Goal: Task Accomplishment & Management: Complete application form

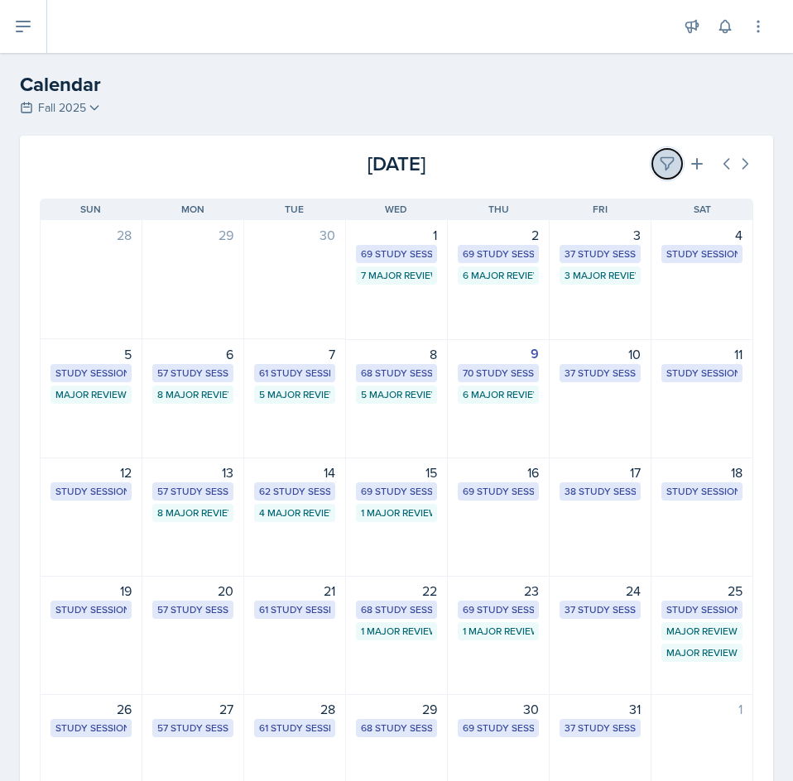
click at [659, 161] on icon at bounding box center [667, 164] width 17 height 17
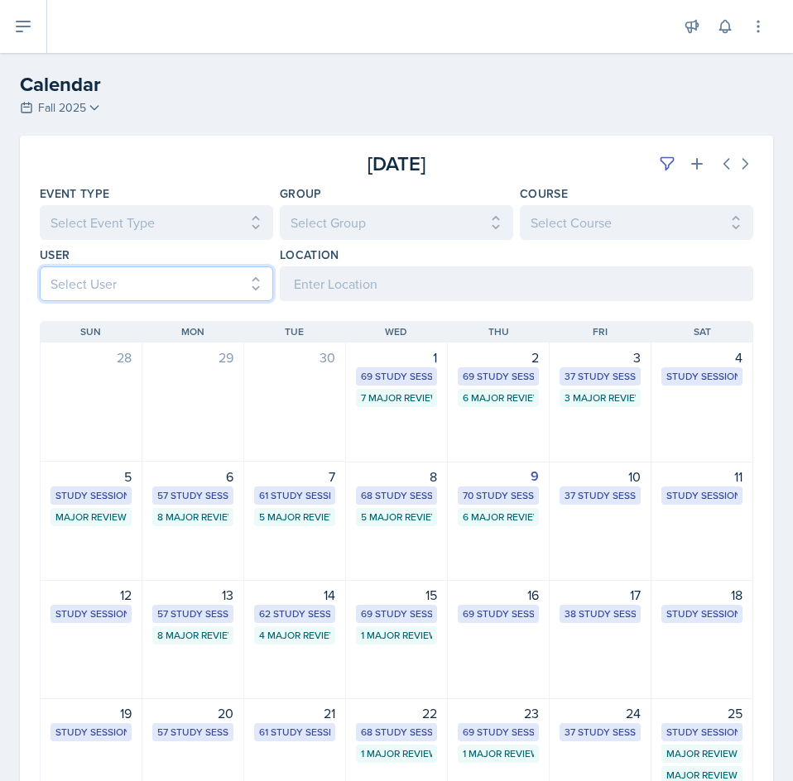
click at [187, 289] on select "Select User All [PERSON_NAME] [PERSON_NAME] [PERSON_NAME] [PERSON_NAME] [PERSON…" at bounding box center [156, 284] width 233 height 35
select select "b85a0491-5583-4480-9a9c-fa5e16e7806a"
click at [40, 267] on select "Select User All [PERSON_NAME] [PERSON_NAME] [PERSON_NAME] [PERSON_NAME] [PERSON…" at bounding box center [156, 284] width 233 height 35
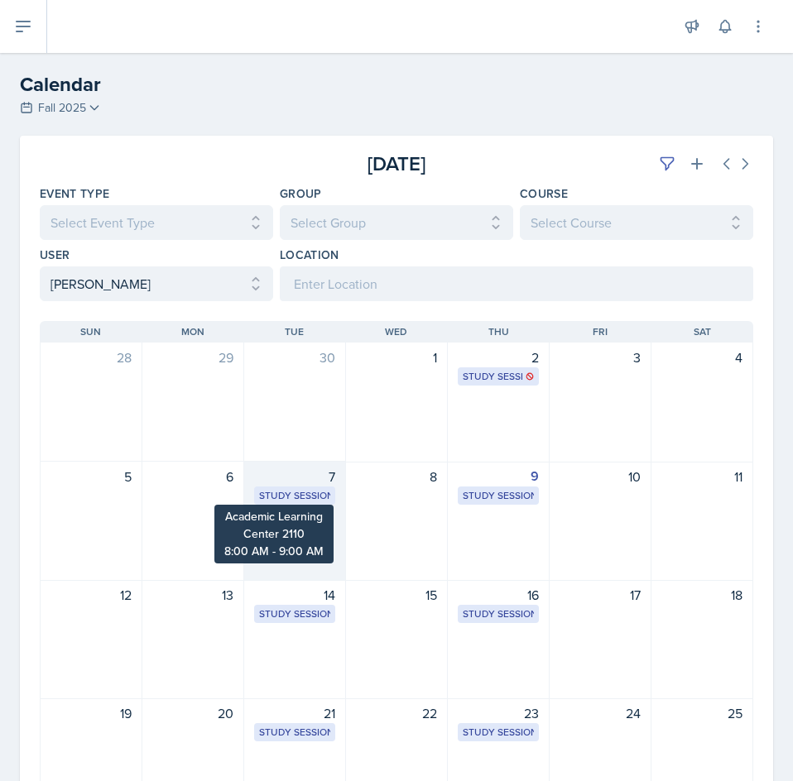
click at [294, 491] on div "Study Session" at bounding box center [294, 495] width 71 height 15
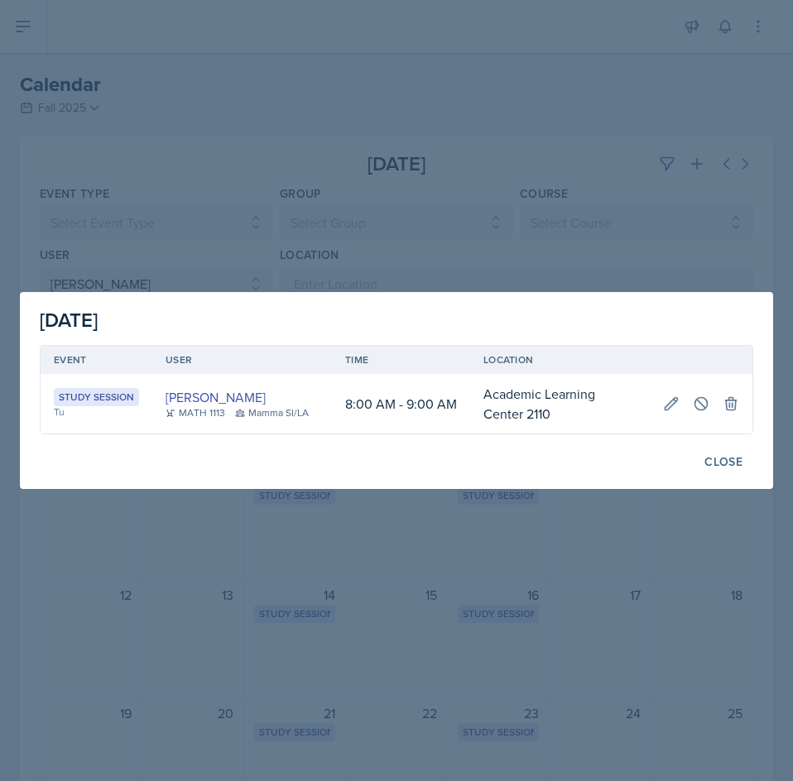
click at [598, 574] on div at bounding box center [396, 390] width 793 height 781
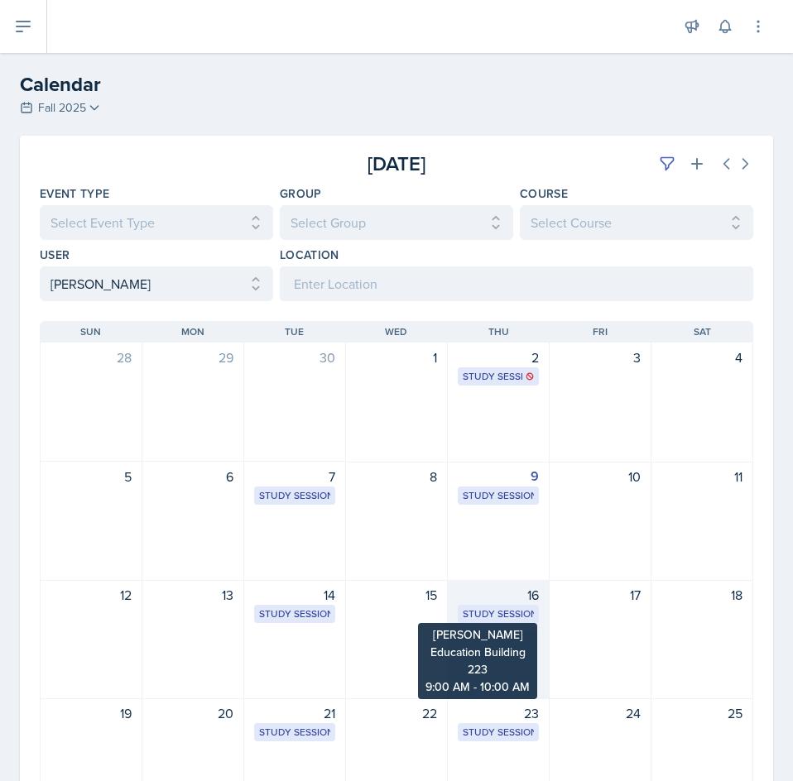
click at [524, 620] on div "Study Session" at bounding box center [498, 614] width 71 height 15
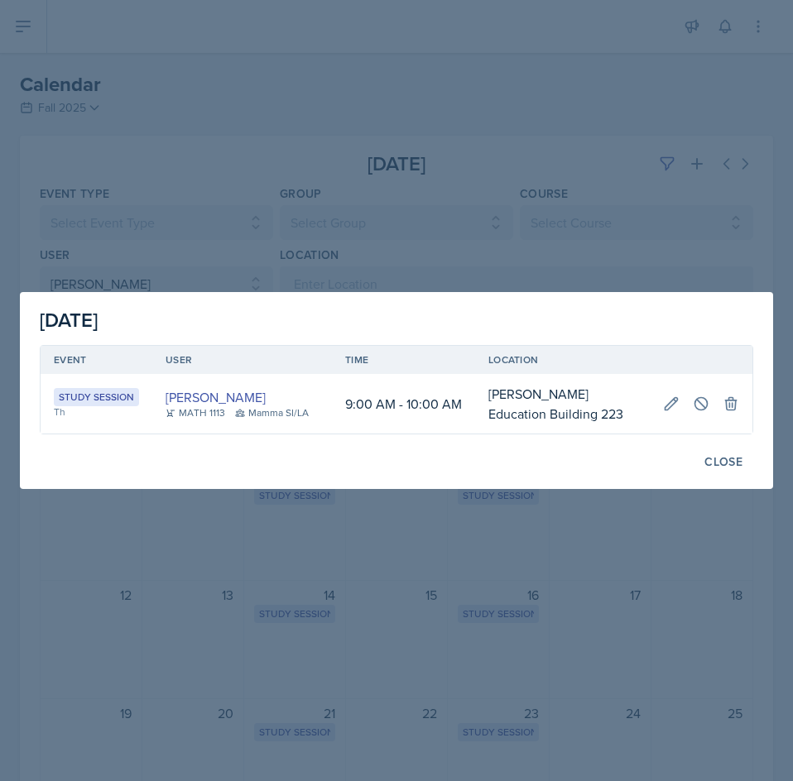
click at [574, 530] on div at bounding box center [396, 390] width 793 height 781
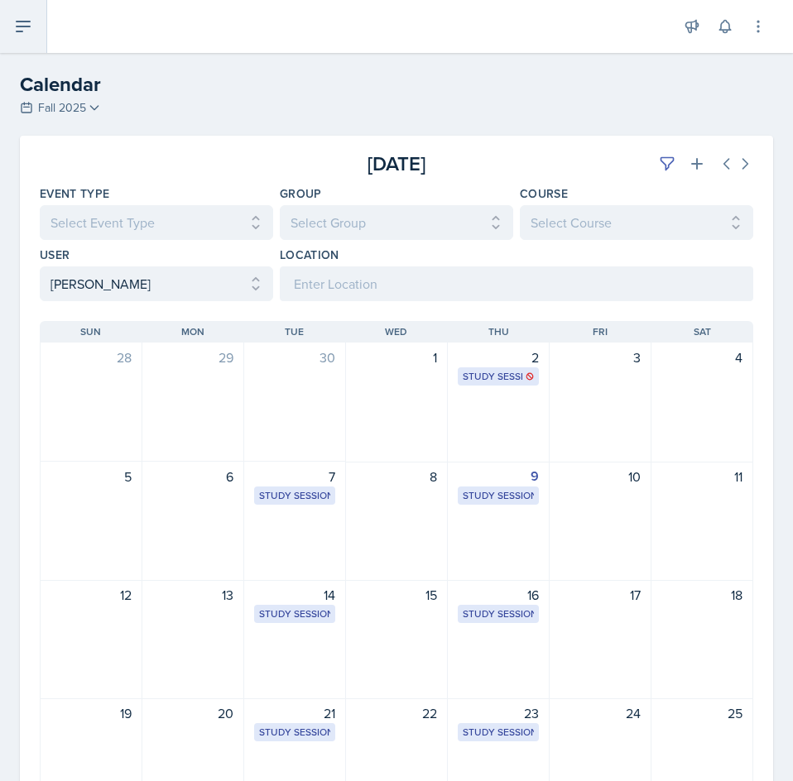
click at [21, 22] on icon at bounding box center [23, 27] width 13 height 10
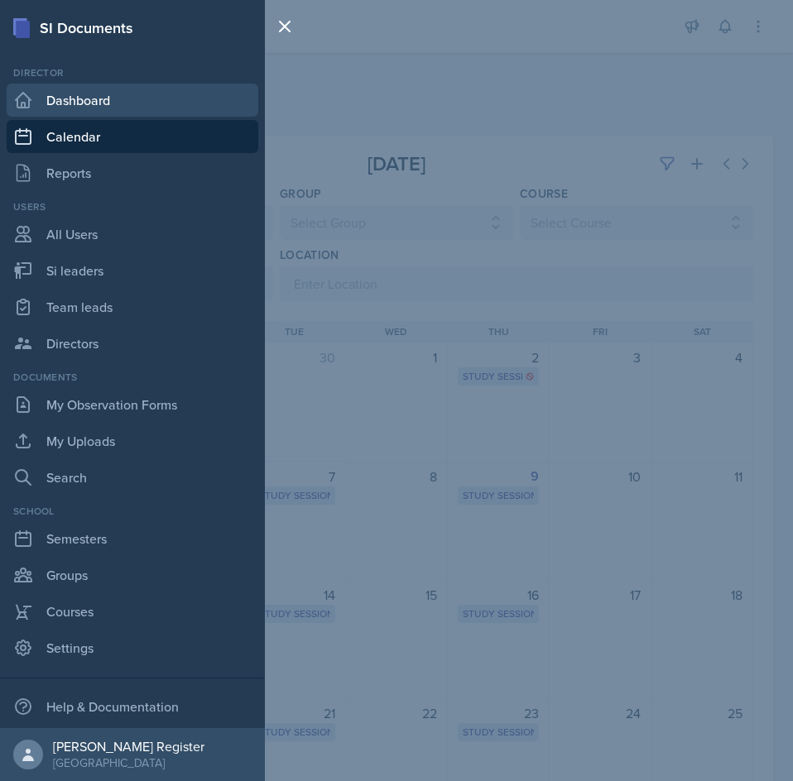
click at [74, 105] on link "Dashboard" at bounding box center [133, 100] width 252 height 33
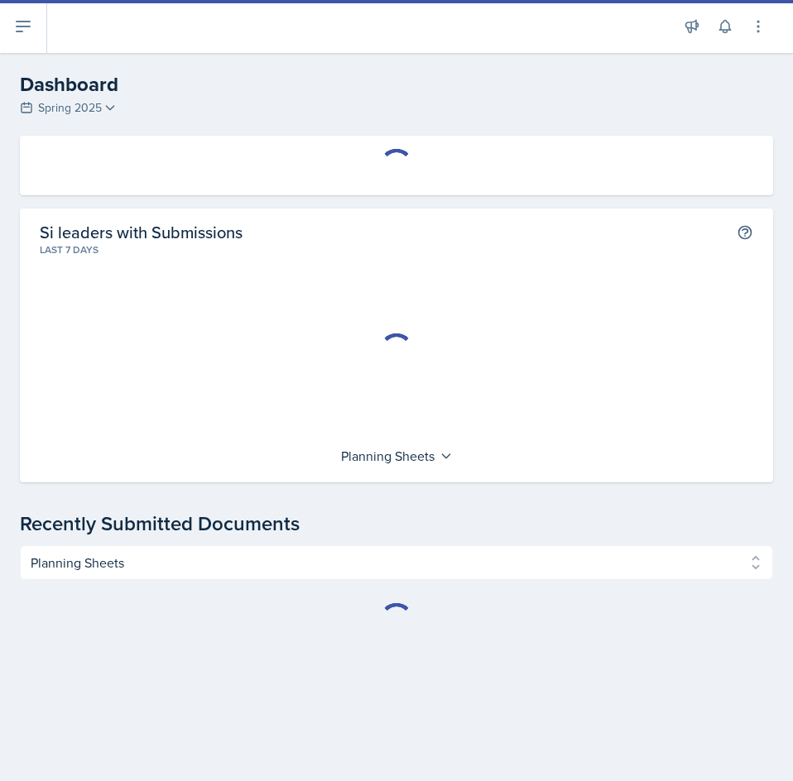
click at [165, 56] on header "Dashboard Spring 2025 Fall 2025 Summer 2025 Spring 2025 Fall 2024 Summer 2024 S…" at bounding box center [396, 94] width 793 height 83
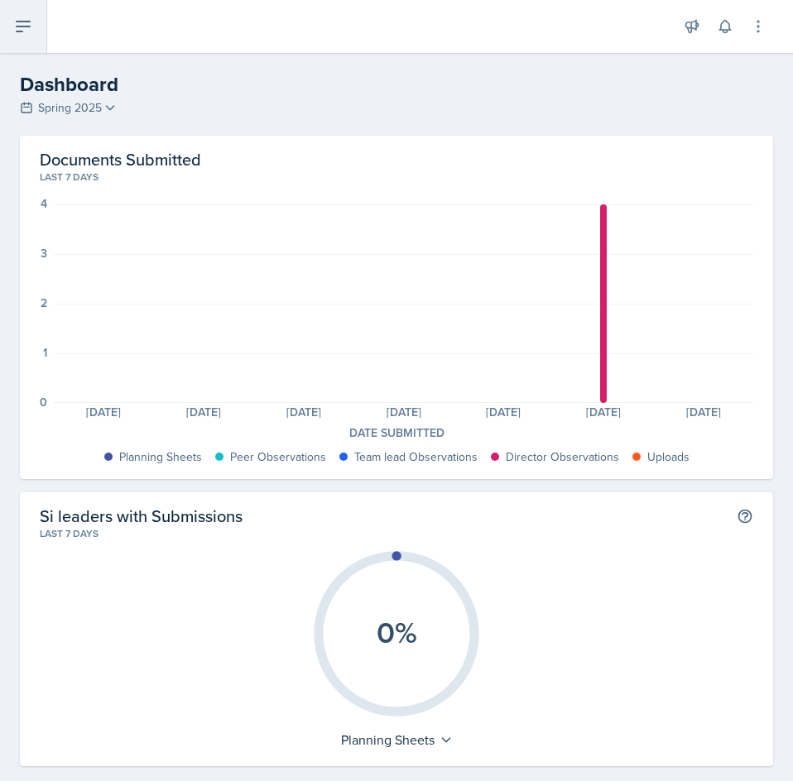
click at [38, 29] on button at bounding box center [23, 26] width 47 height 53
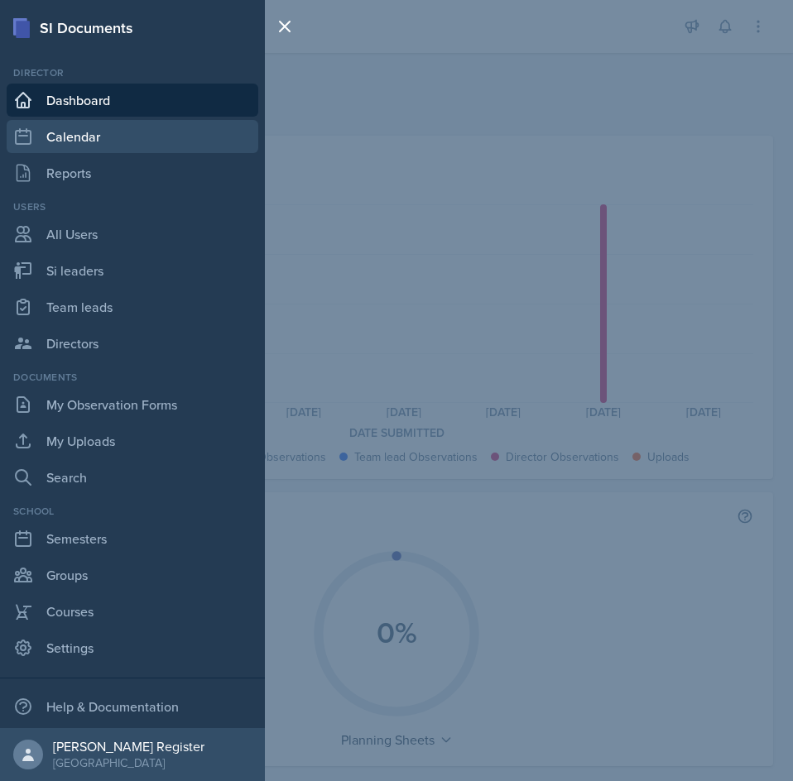
click at [109, 131] on link "Calendar" at bounding box center [133, 136] width 252 height 33
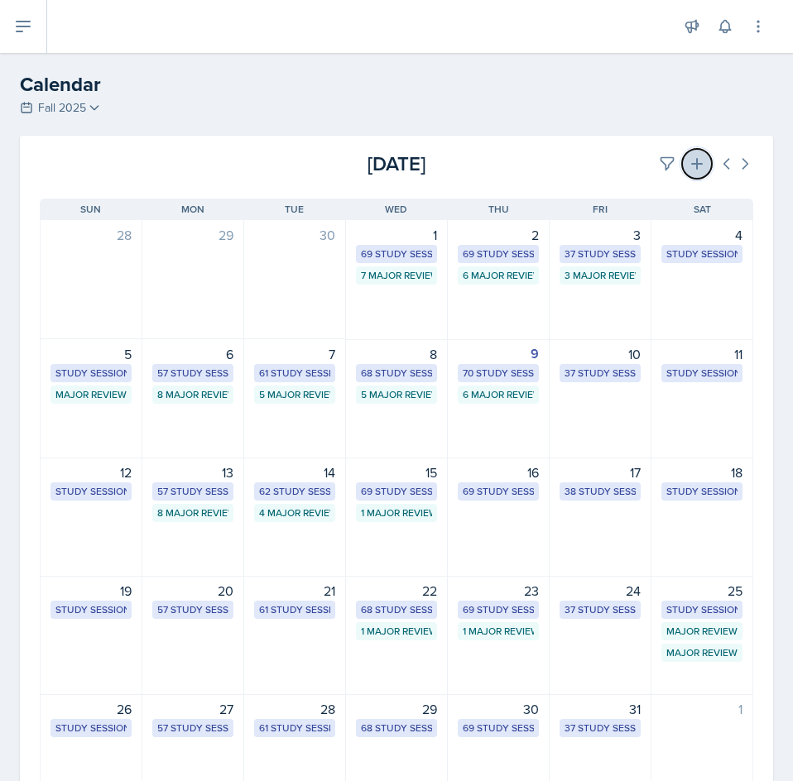
click at [694, 165] on button at bounding box center [697, 164] width 30 height 30
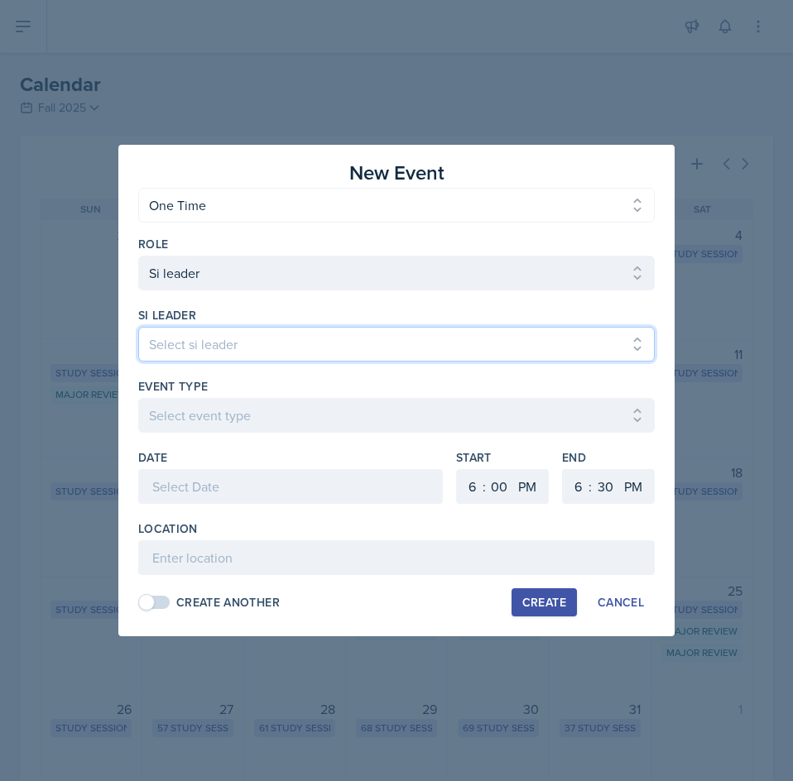
click at [278, 340] on select "Select si leader [PERSON_NAME] [PERSON_NAME] [PERSON_NAME] [PERSON_NAME] [PERSO…" at bounding box center [396, 344] width 517 height 35
select select "7aa3d2ca-d0ca-4cce-b147-be458ab6c309"
click at [138, 327] on select "Select si leader [PERSON_NAME] [PERSON_NAME] [PERSON_NAME] [PERSON_NAME] [PERSO…" at bounding box center [396, 344] width 517 height 35
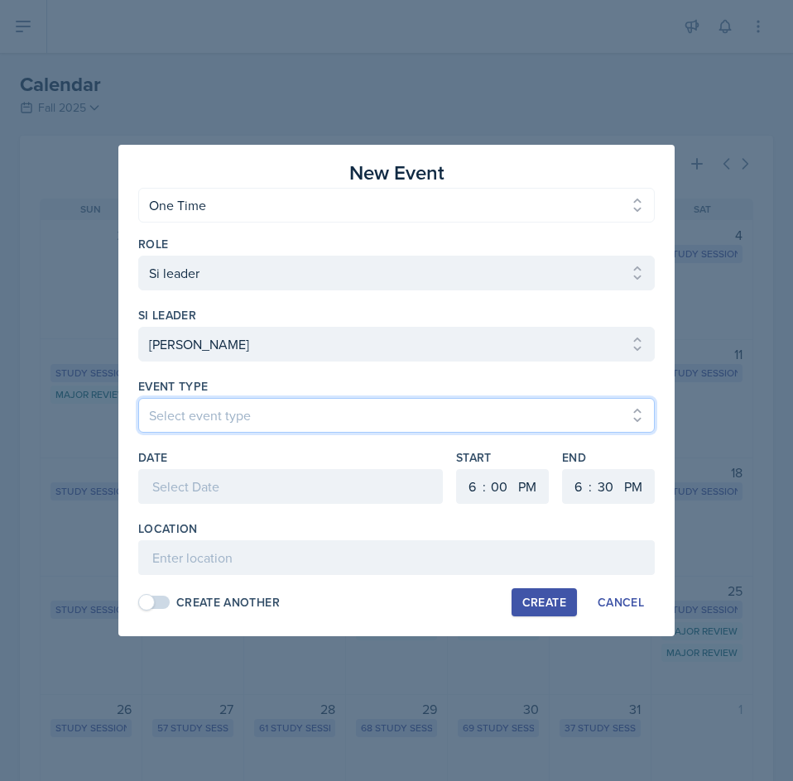
click at [211, 416] on select "Select event type Major Review Session Study Session" at bounding box center [396, 415] width 517 height 35
select select "66bb7cbf-e419-488b-a7ef-f63bc5f9ed04"
click at [138, 398] on select "Select event type Major Review Session Study Session" at bounding box center [396, 415] width 517 height 35
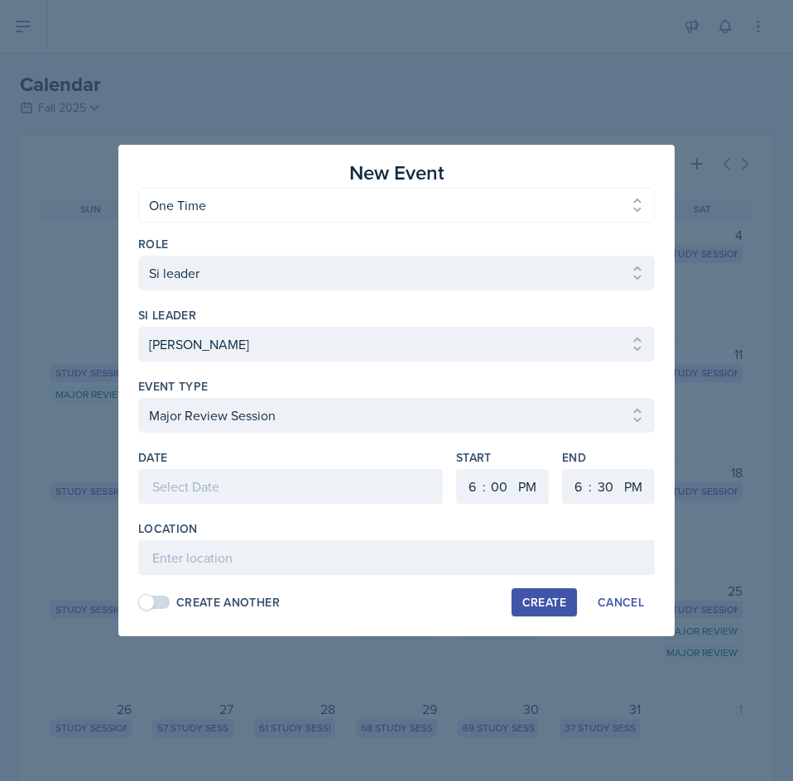
click at [217, 492] on div at bounding box center [290, 486] width 305 height 35
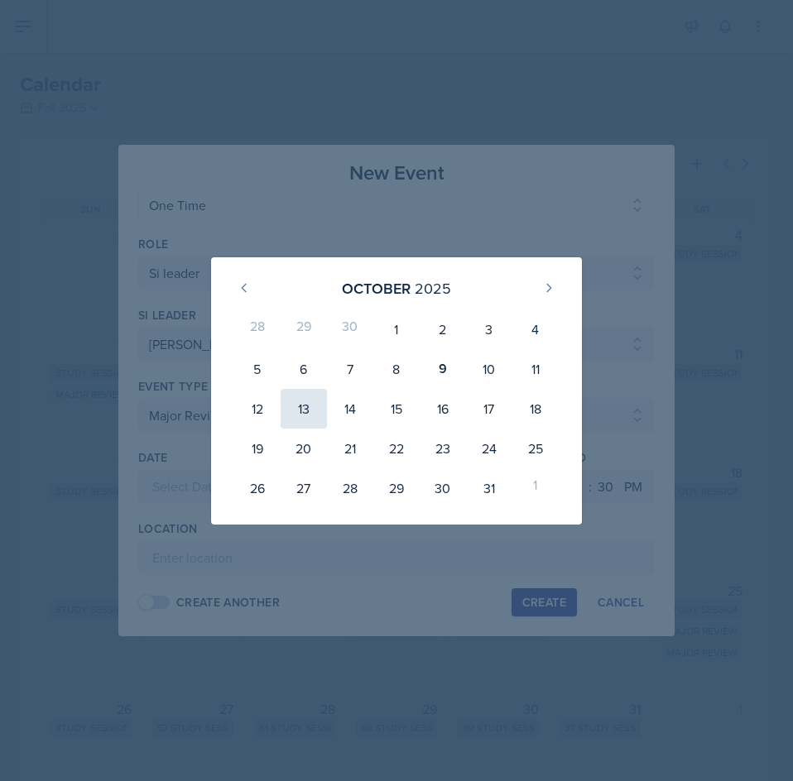
click at [314, 425] on div "13" at bounding box center [304, 409] width 46 height 40
type input "[DATE]"
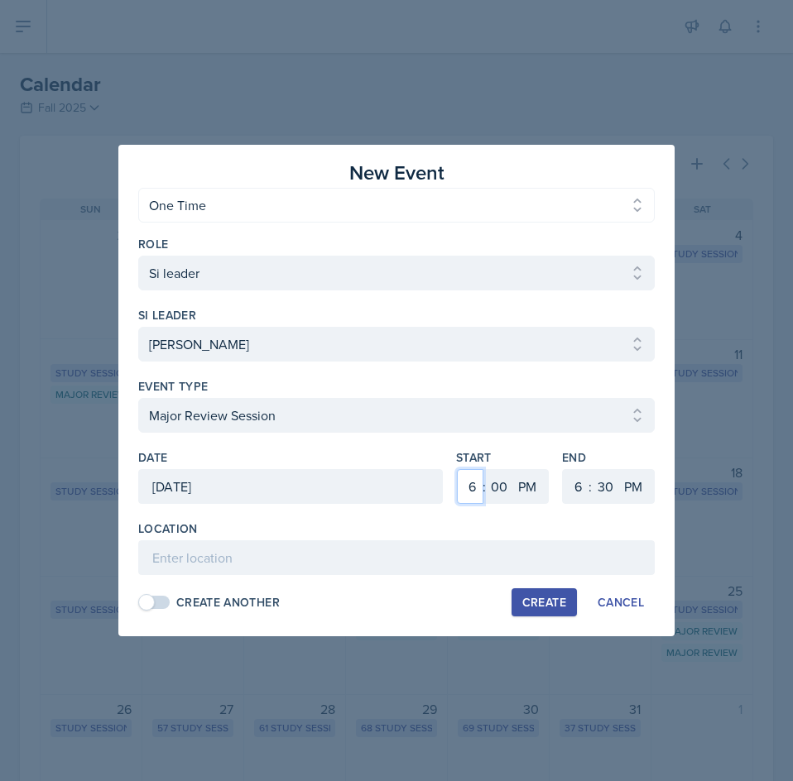
click at [473, 477] on select "1 2 3 4 5 6 7 8 9 10 11 12" at bounding box center [470, 486] width 26 height 35
select select "1"
click at [457, 469] on select "1 2 3 4 5 6 7 8 9 10 11 12" at bounding box center [470, 486] width 26 height 35
click at [578, 489] on select "1 2 3 4 5 6 7 8 9 10 11 12" at bounding box center [576, 486] width 26 height 35
select select "3"
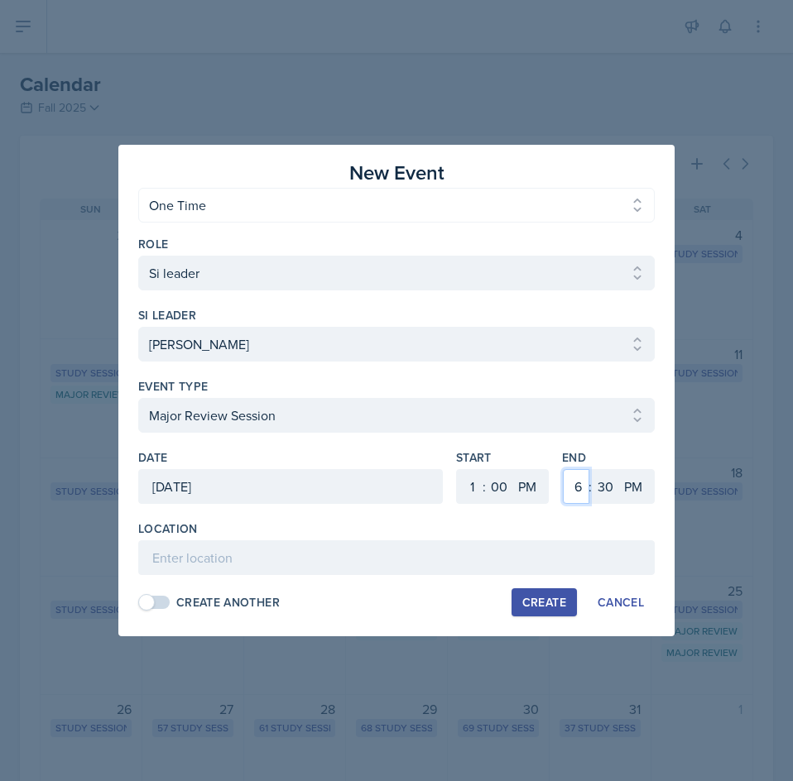
click at [563, 469] on select "1 2 3 4 5 6 7 8 9 10 11 12" at bounding box center [576, 486] width 26 height 35
drag, startPoint x: 608, startPoint y: 498, endPoint x: 612, endPoint y: 478, distance: 20.1
click at [608, 498] on select "00 05 10 15 20 25 30 35 40 45 50 55" at bounding box center [605, 486] width 26 height 35
select select "0"
click at [592, 469] on select "00 05 10 15 20 25 30 35 40 45 50 55" at bounding box center [605, 486] width 26 height 35
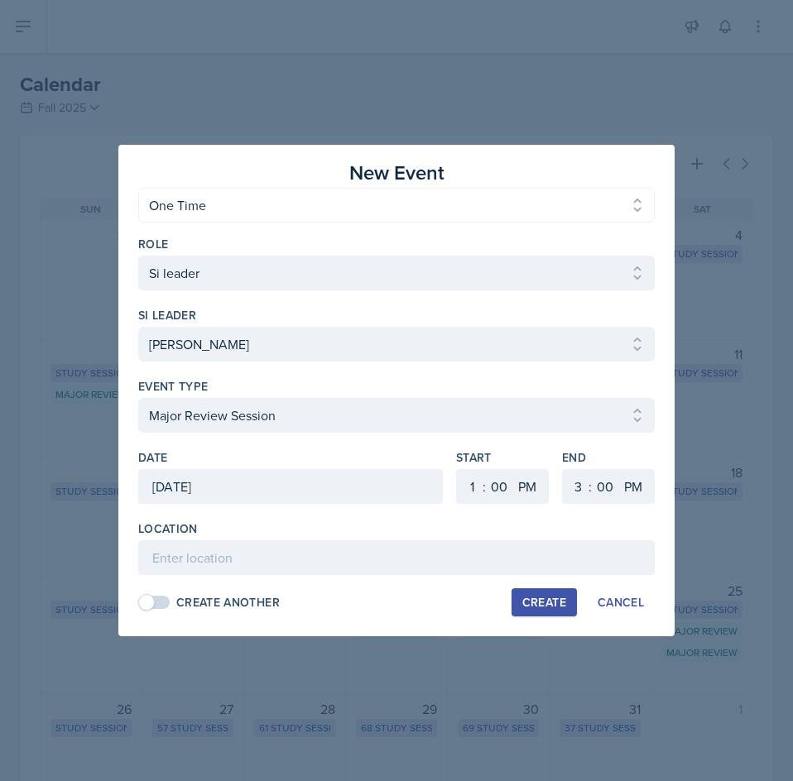
drag, startPoint x: 247, startPoint y: 582, endPoint x: 259, endPoint y: 552, distance: 32.3
click at [247, 582] on div "Location Create Another Create Cancel" at bounding box center [396, 569] width 517 height 96
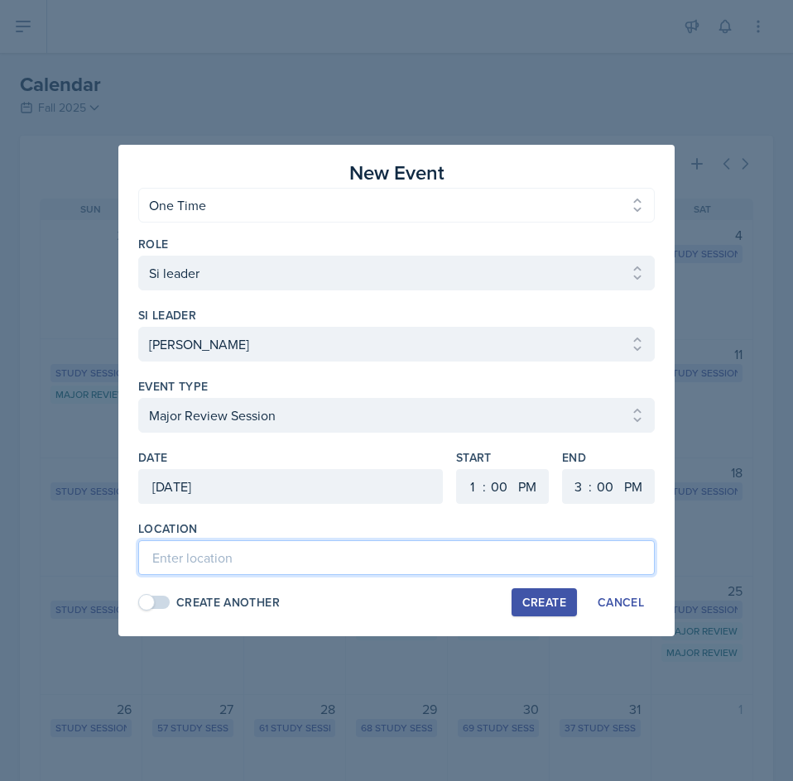
click at [263, 543] on input at bounding box center [396, 558] width 517 height 35
click at [325, 554] on input "Academic Learning Center" at bounding box center [396, 558] width 517 height 35
type input "Academic Learning Center 2109"
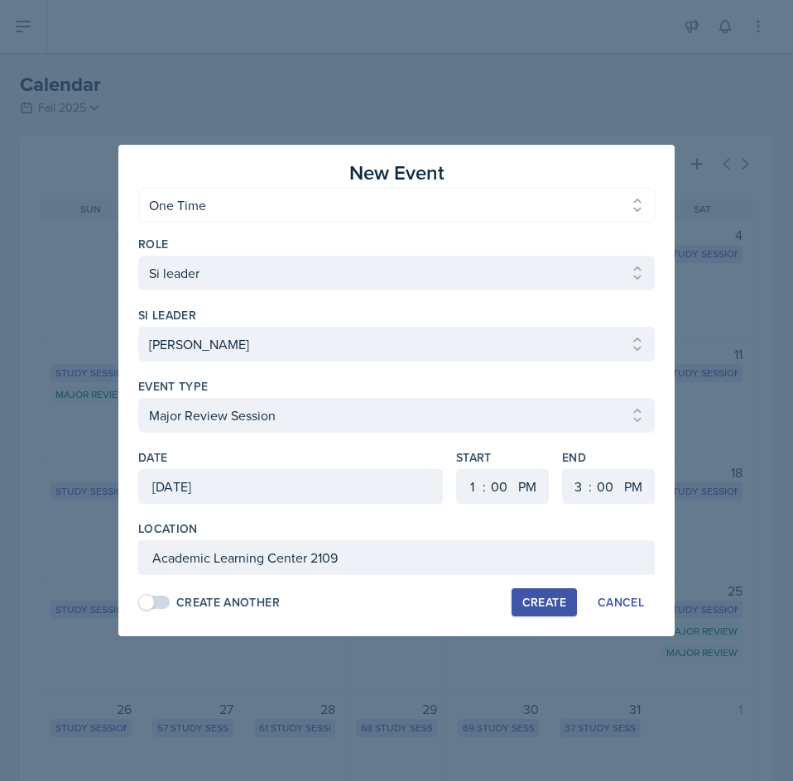
click at [538, 599] on div "Create" at bounding box center [544, 602] width 44 height 13
select select
select select "6"
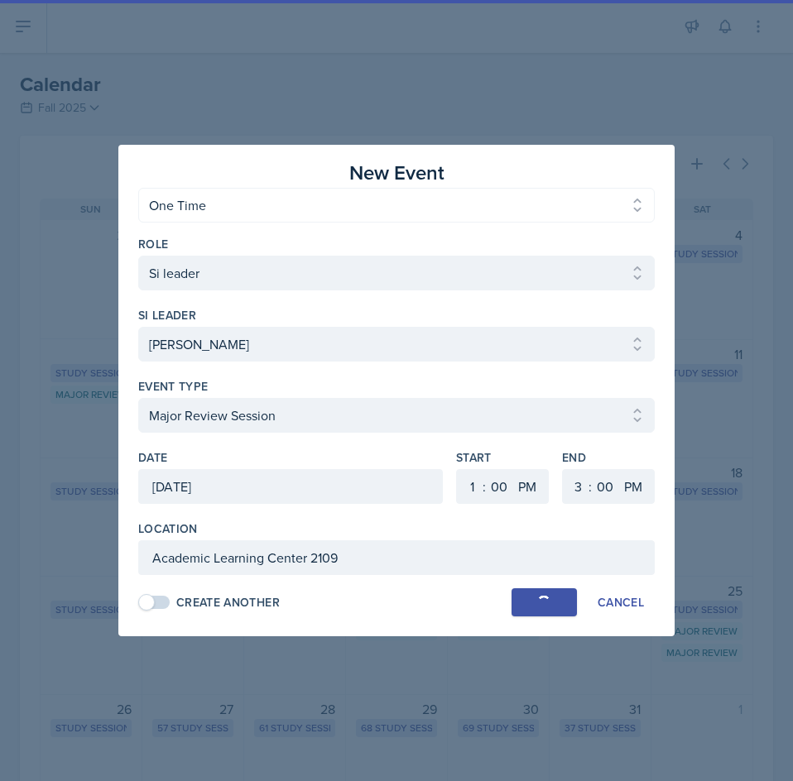
select select "30"
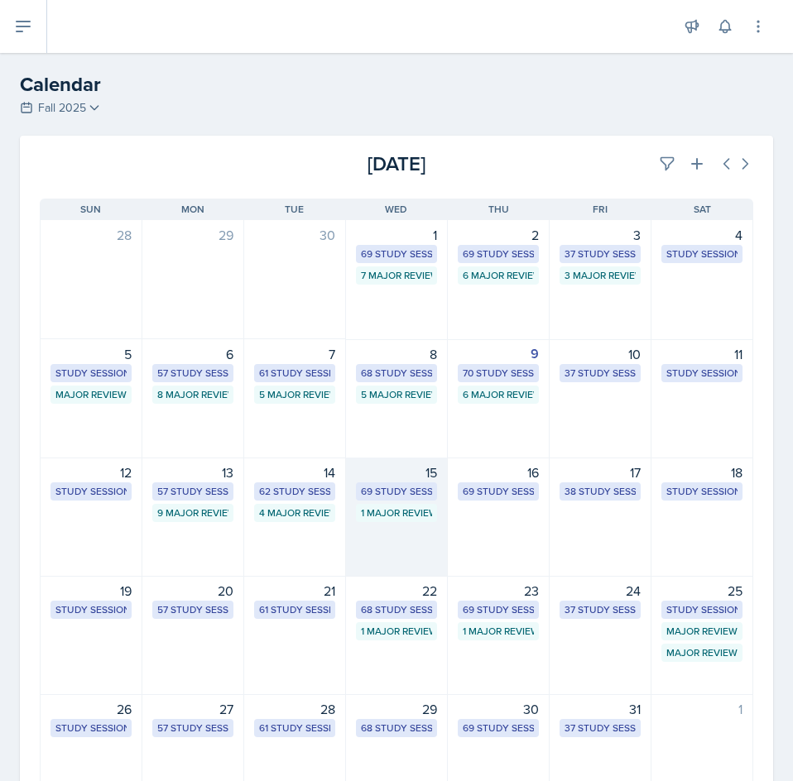
click at [360, 554] on div "15 69 Study Sessions 1 Major Review Session" at bounding box center [397, 517] width 102 height 119
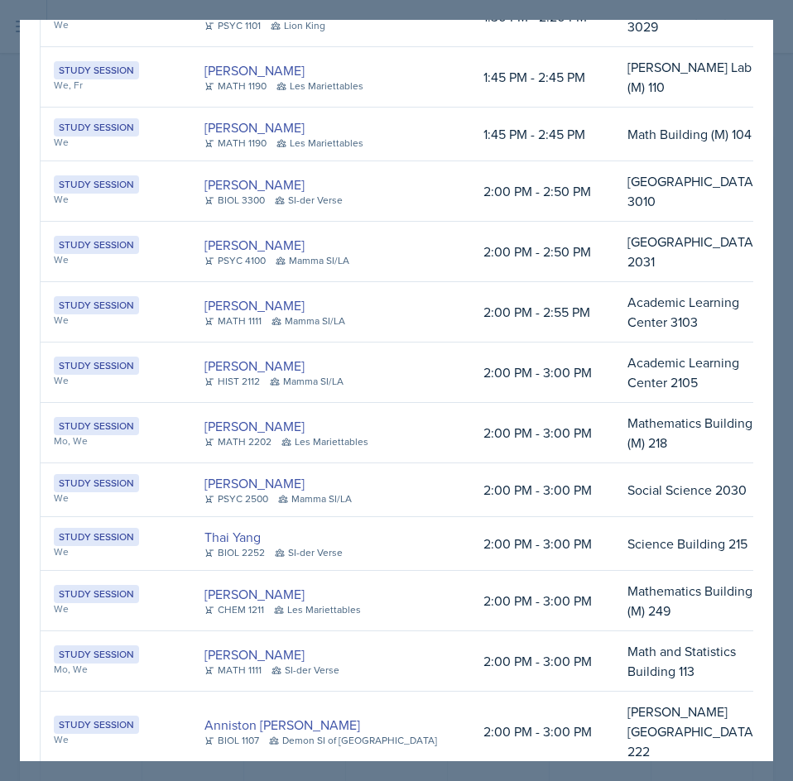
scroll to position [993, 0]
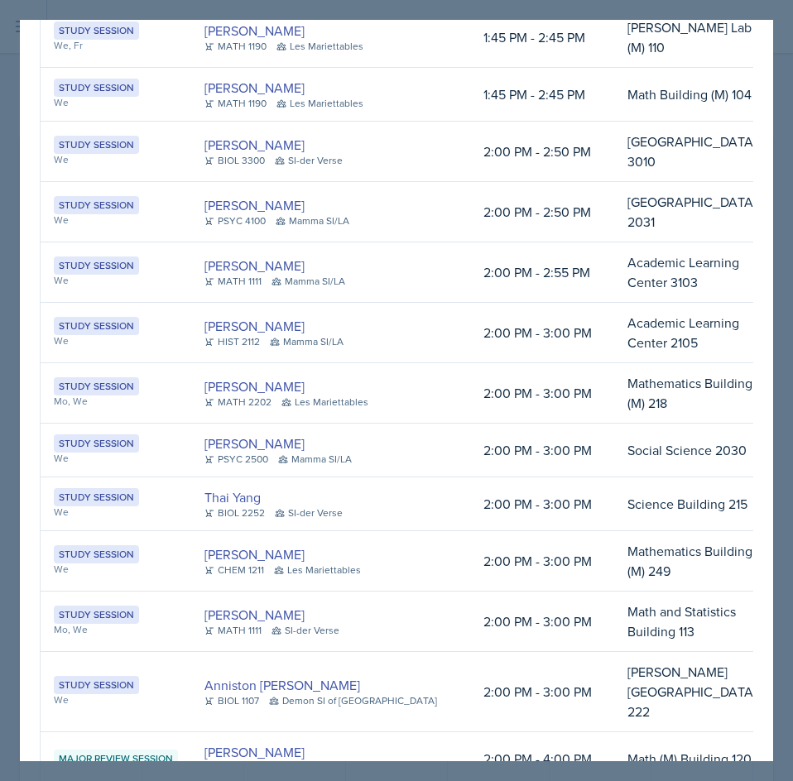
drag, startPoint x: 468, startPoint y: 579, endPoint x: 478, endPoint y: 583, distance: 9.7
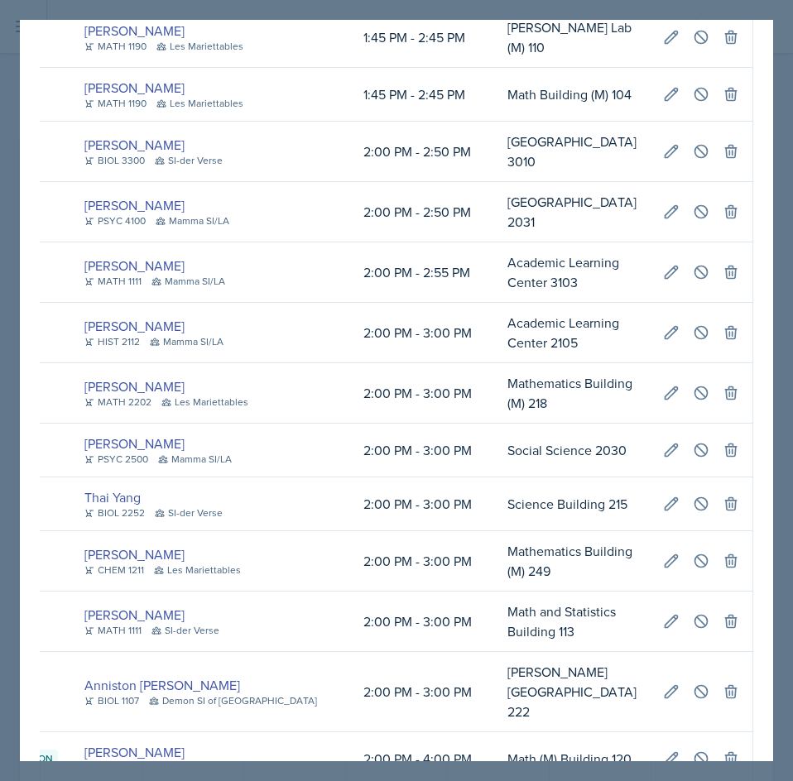
scroll to position [0, 574]
click at [693, 751] on icon at bounding box center [701, 759] width 17 height 17
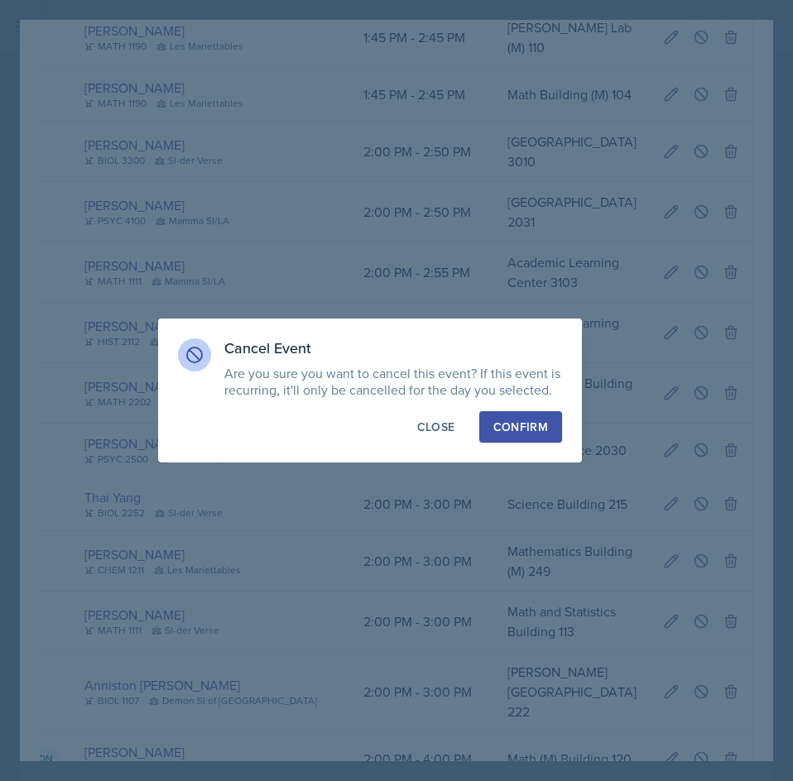
click at [531, 424] on div "Confirm" at bounding box center [520, 427] width 55 height 17
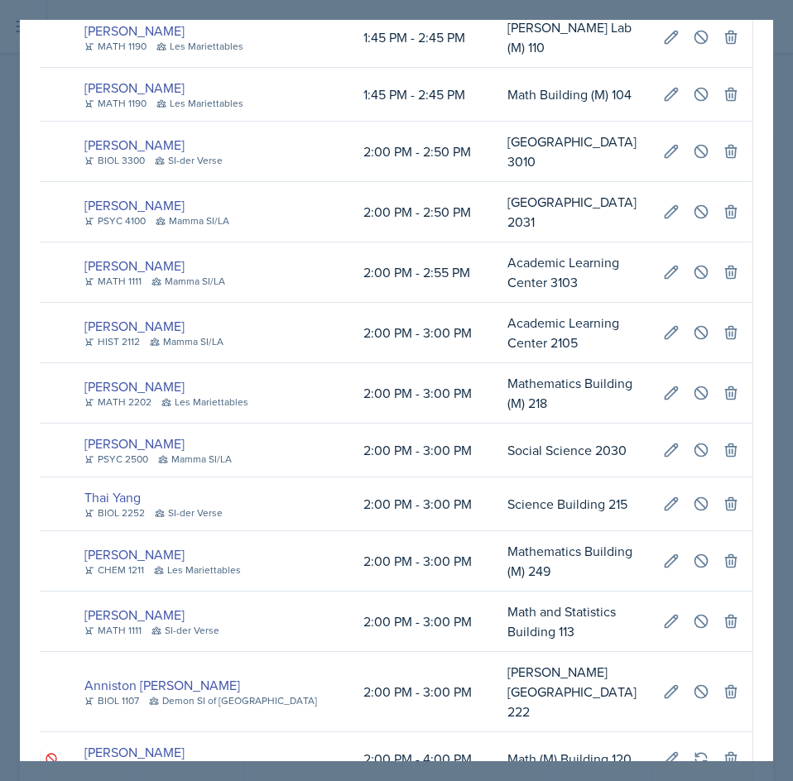
click at [459, 9] on div at bounding box center [396, 390] width 793 height 781
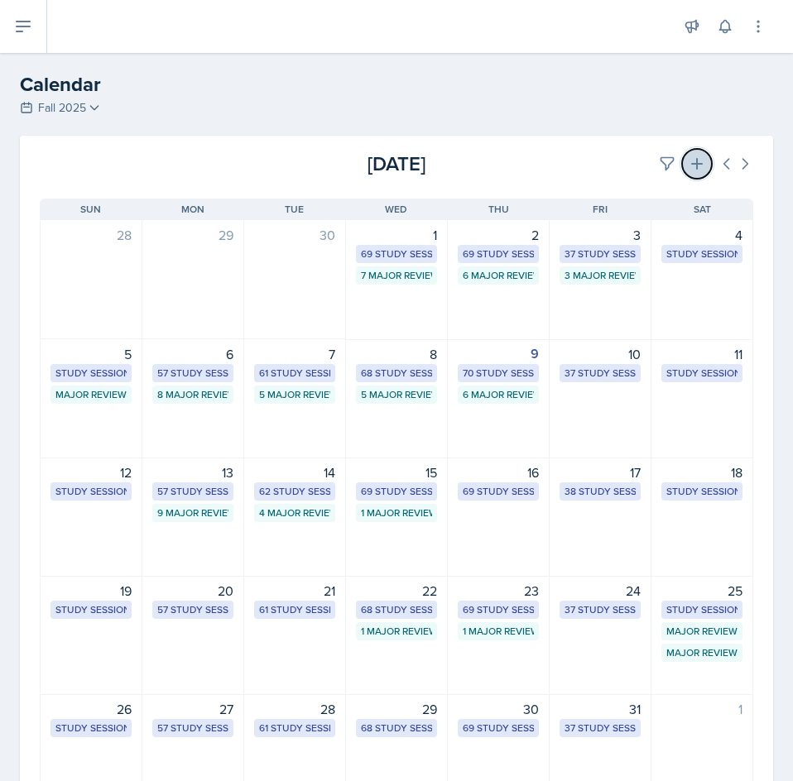
click at [692, 166] on icon at bounding box center [697, 164] width 17 height 17
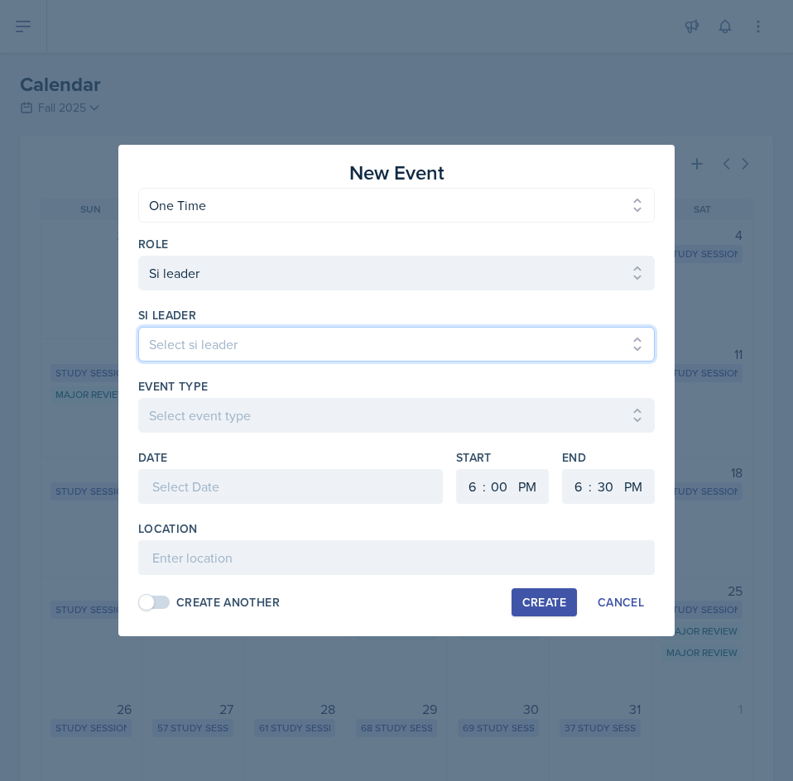
click at [382, 347] on select "Select si leader [PERSON_NAME] [PERSON_NAME] [PERSON_NAME] [PERSON_NAME] [PERSO…" at bounding box center [396, 344] width 517 height 35
select select "7d57830d-d911-4e29-a7c9-3645a4209369"
click at [138, 327] on select "Select si leader [PERSON_NAME] [PERSON_NAME] [PERSON_NAME] [PERSON_NAME] [PERSO…" at bounding box center [396, 344] width 517 height 35
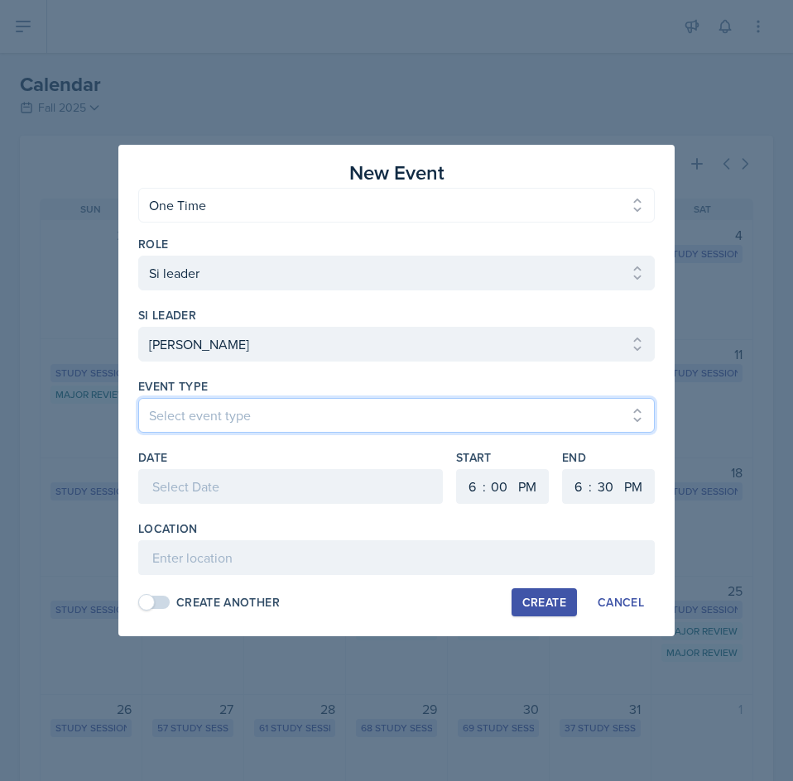
click at [275, 411] on select "Select event type Major Review Session Study Session" at bounding box center [396, 415] width 517 height 35
select select "66bb7cbf-e419-488b-a7ef-f63bc5f9ed04"
click at [138, 398] on select "Select event type Major Review Session Study Session" at bounding box center [396, 415] width 517 height 35
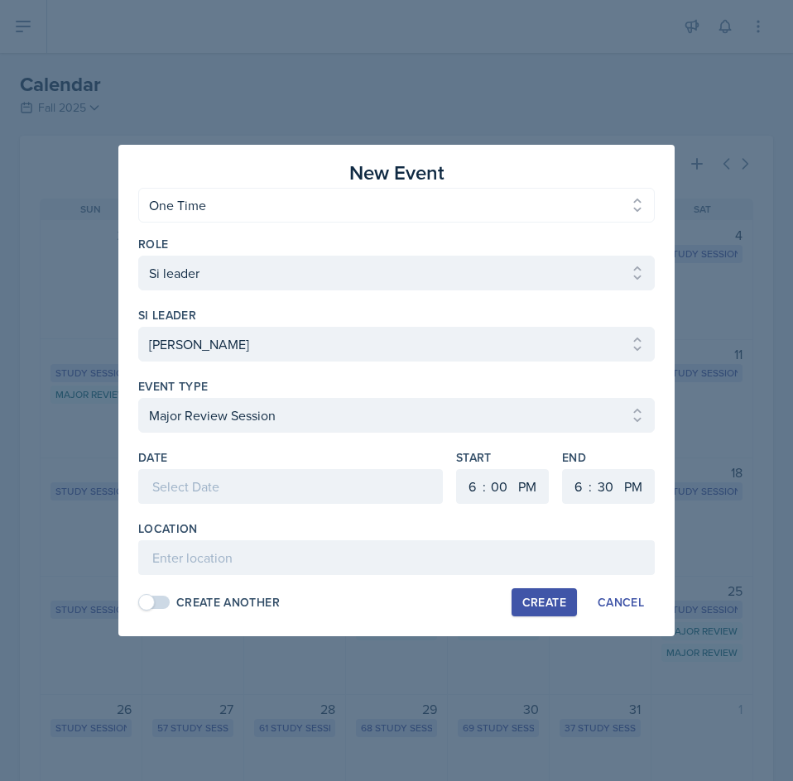
click at [261, 481] on div at bounding box center [290, 486] width 305 height 35
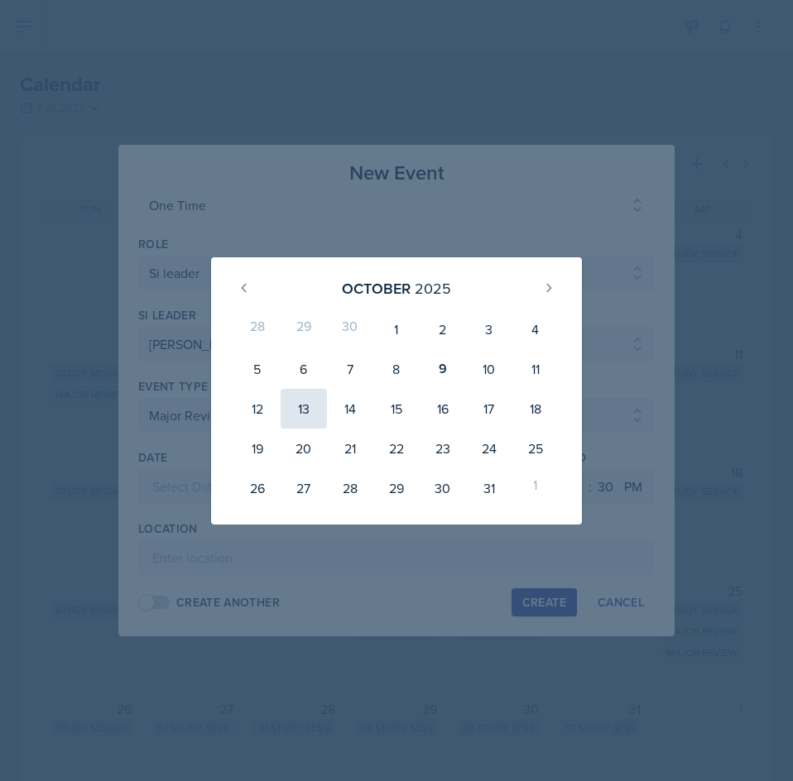
click at [311, 411] on div "13" at bounding box center [304, 409] width 46 height 40
type input "[DATE]"
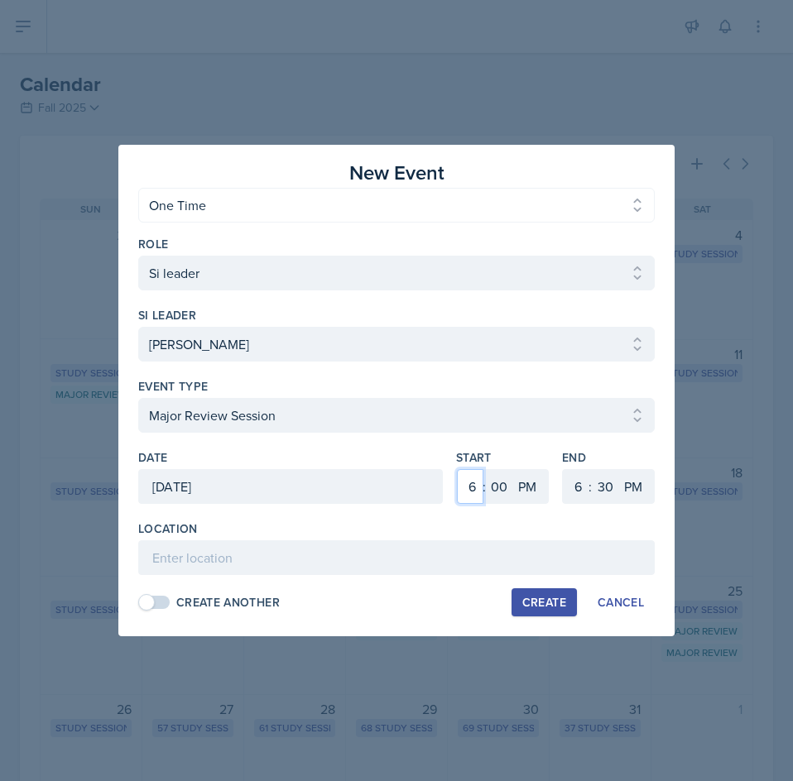
click at [465, 493] on select "1 2 3 4 5 6 7 8 9 10 11 12" at bounding box center [470, 486] width 26 height 35
select select "3"
click at [457, 469] on select "1 2 3 4 5 6 7 8 9 10 11 12" at bounding box center [470, 486] width 26 height 35
click at [574, 489] on select "1 2 3 4 5 6 7 8 9 10 11 12" at bounding box center [576, 486] width 26 height 35
select select "5"
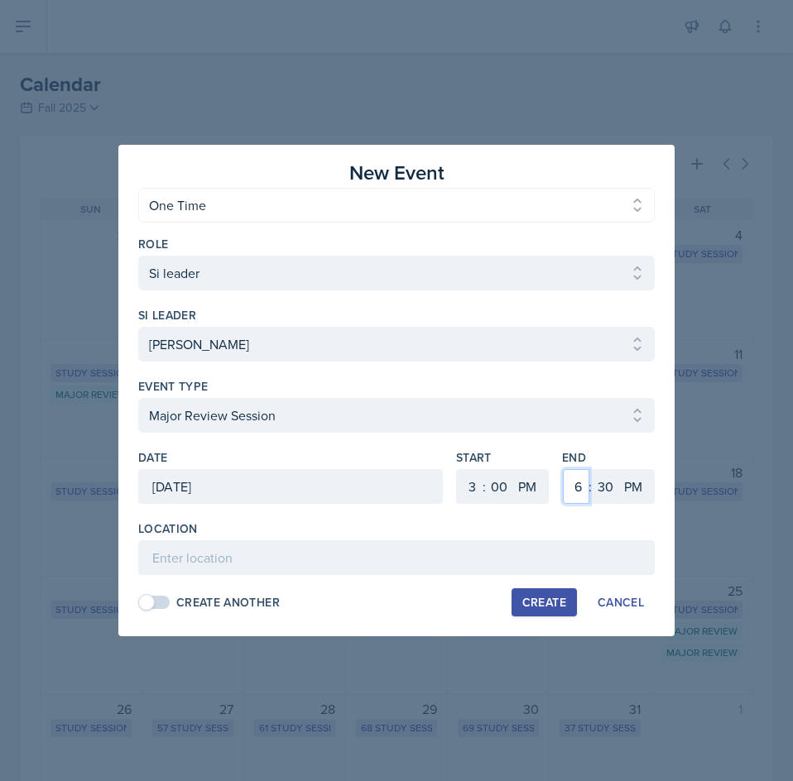
click at [563, 469] on select "1 2 3 4 5 6 7 8 9 10 11 12" at bounding box center [576, 486] width 26 height 35
click at [600, 482] on select "00 05 10 15 20 25 30 35 40 45 50 55" at bounding box center [605, 486] width 26 height 35
select select "0"
click at [592, 469] on select "00 05 10 15 20 25 30 35 40 45 50 55" at bounding box center [605, 486] width 26 height 35
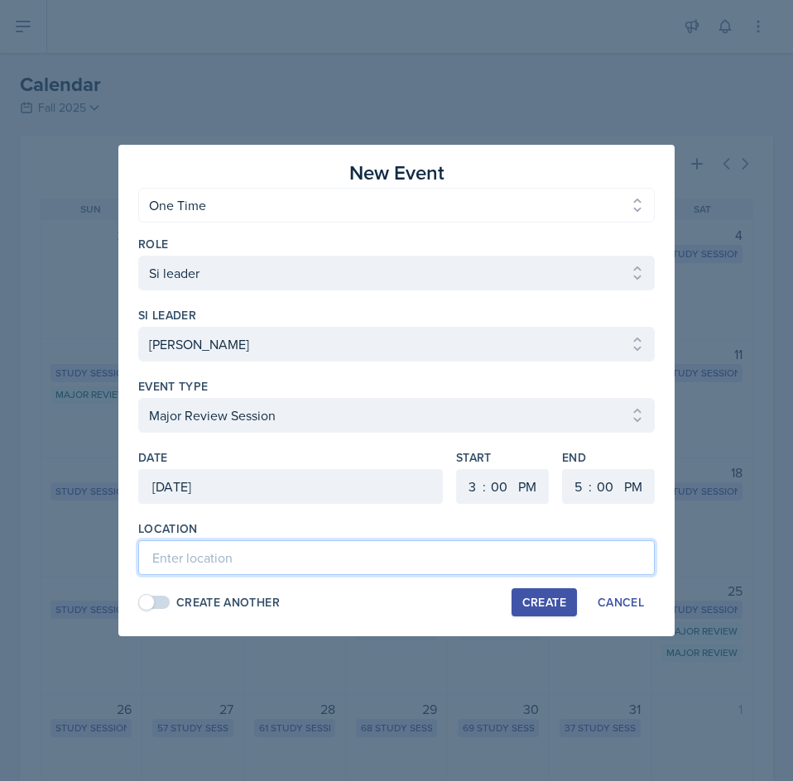
click at [440, 559] on input at bounding box center [396, 558] width 517 height 35
type input "Mathematics Building (M) 249"
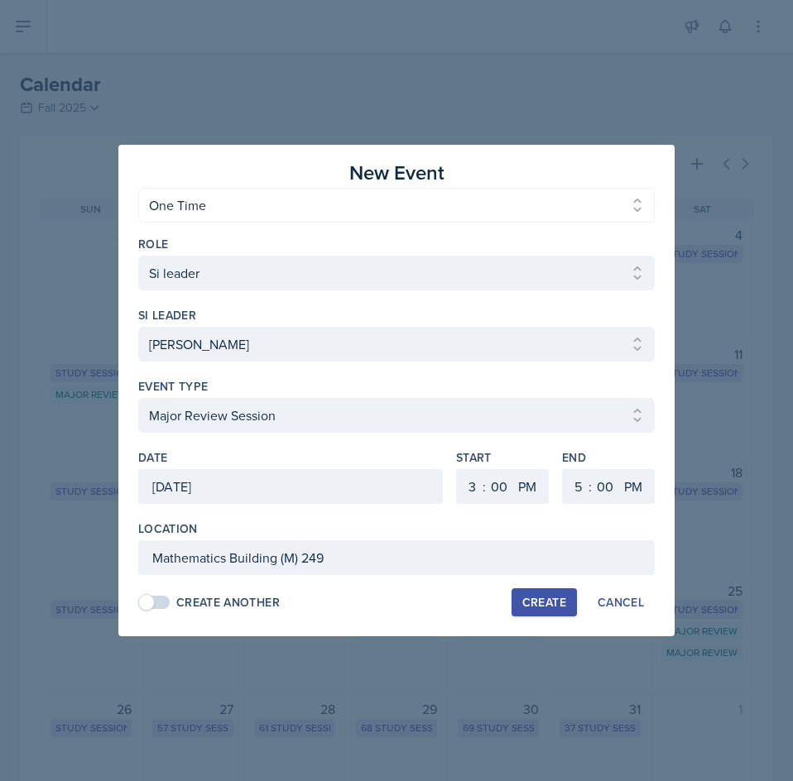
click at [552, 596] on div "Create" at bounding box center [544, 602] width 44 height 13
select select
select select "6"
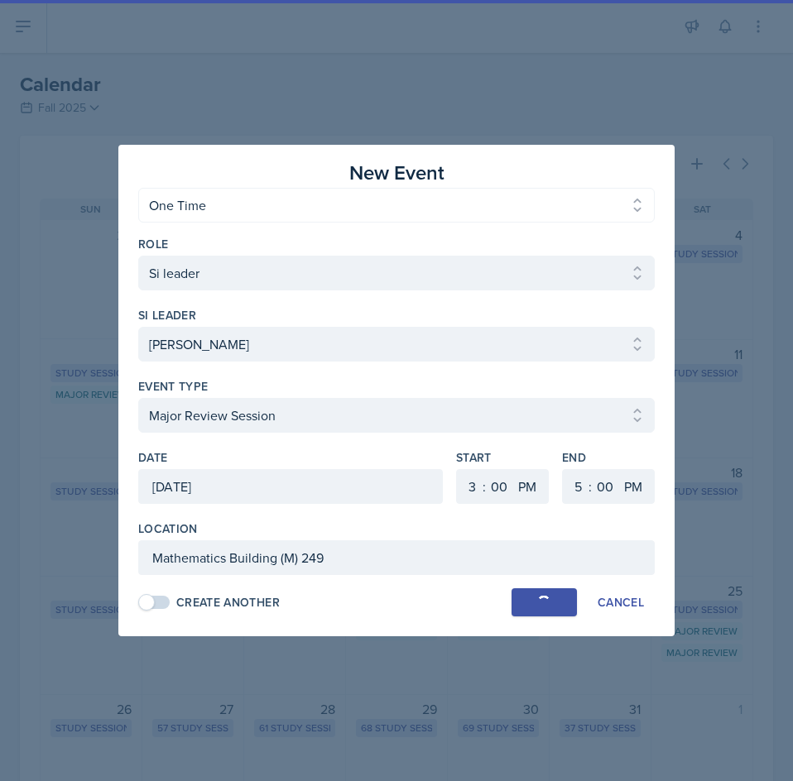
select select "30"
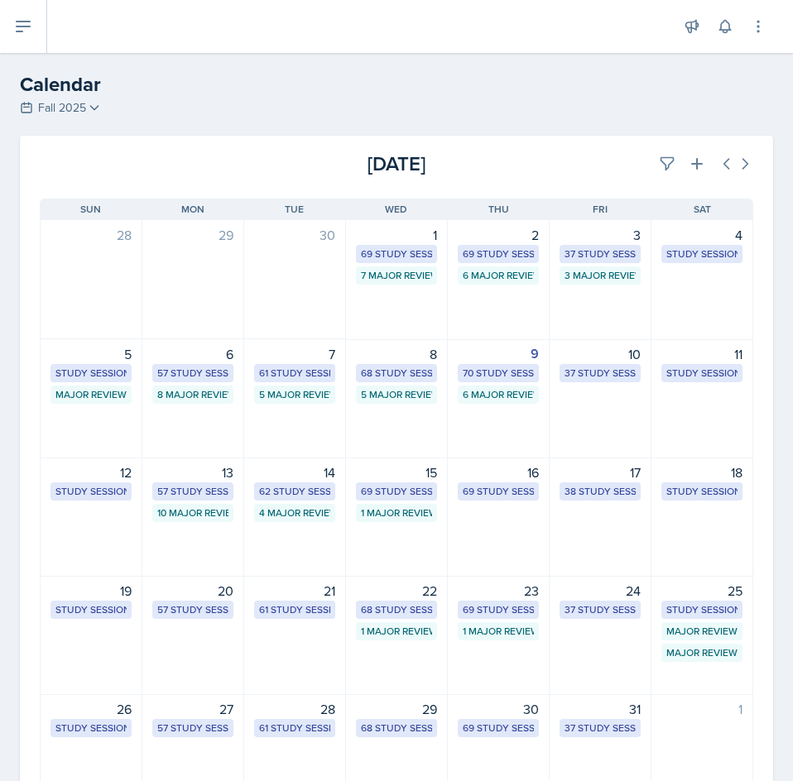
click at [214, 517] on div "10 Major Review Sessions" at bounding box center [192, 513] width 71 height 15
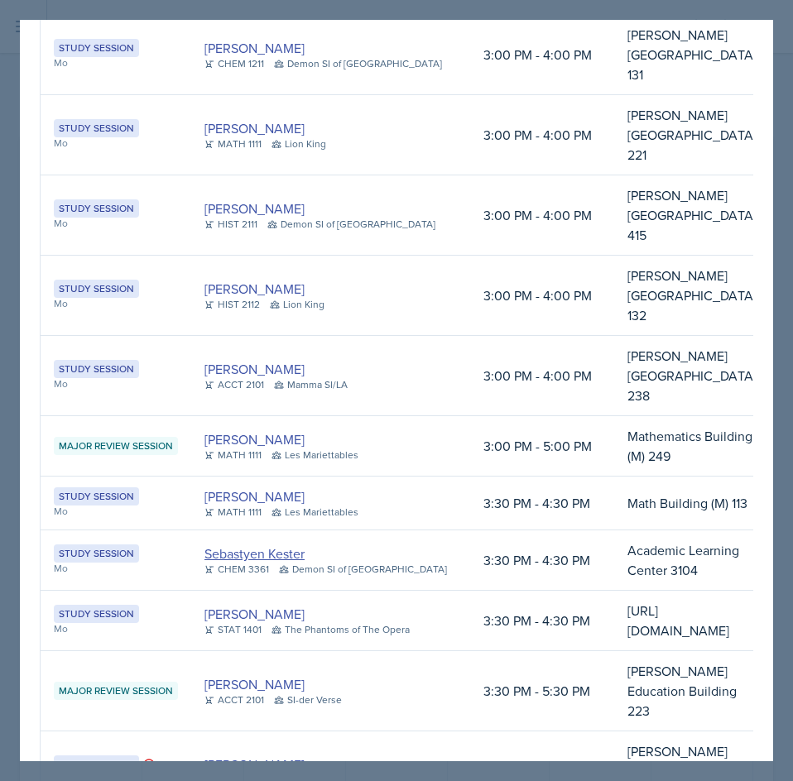
scroll to position [2152, 0]
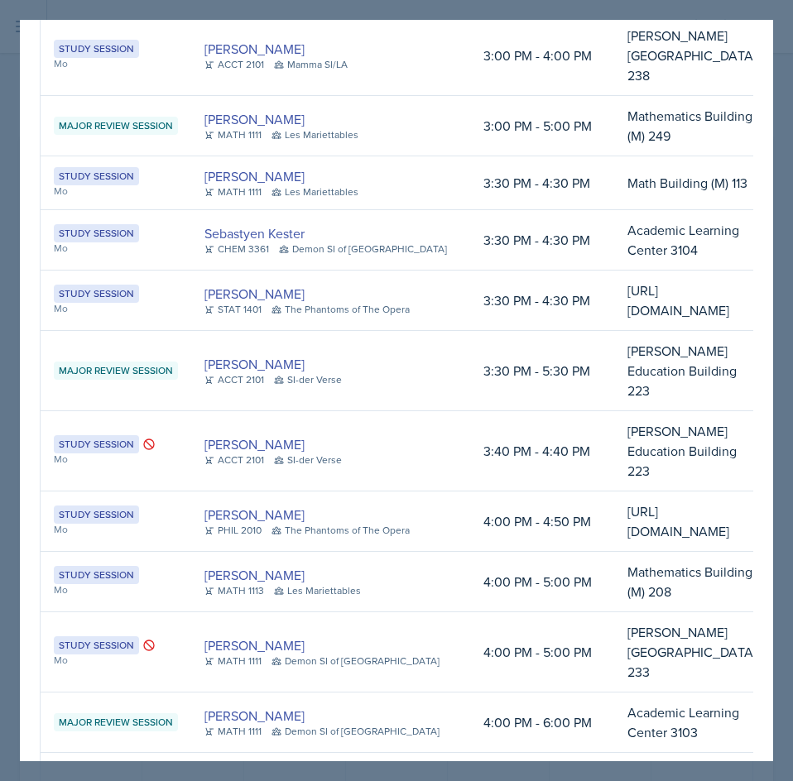
click at [786, 194] on div at bounding box center [396, 390] width 793 height 781
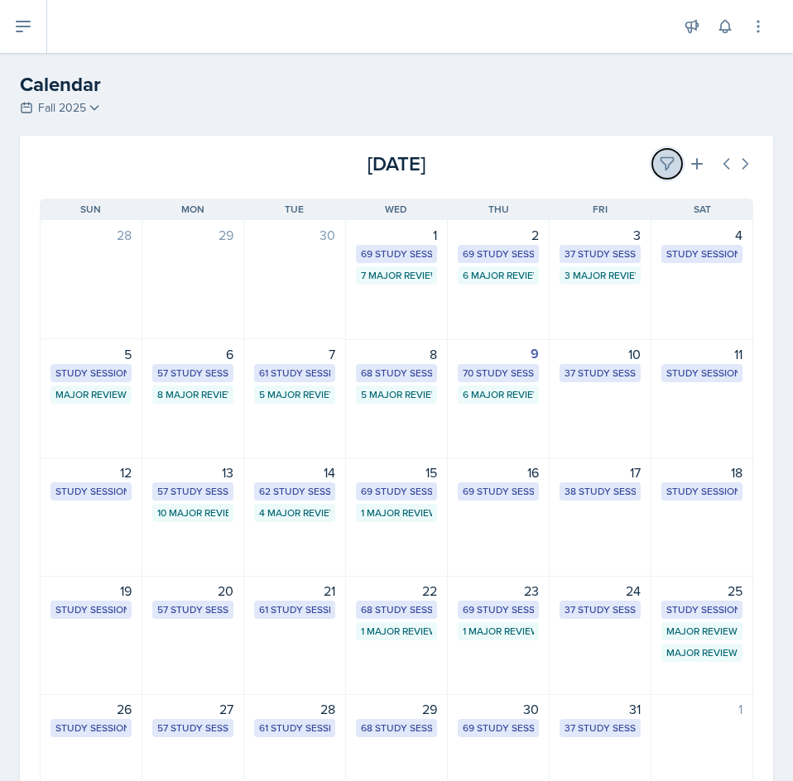
click at [664, 168] on button at bounding box center [667, 164] width 30 height 30
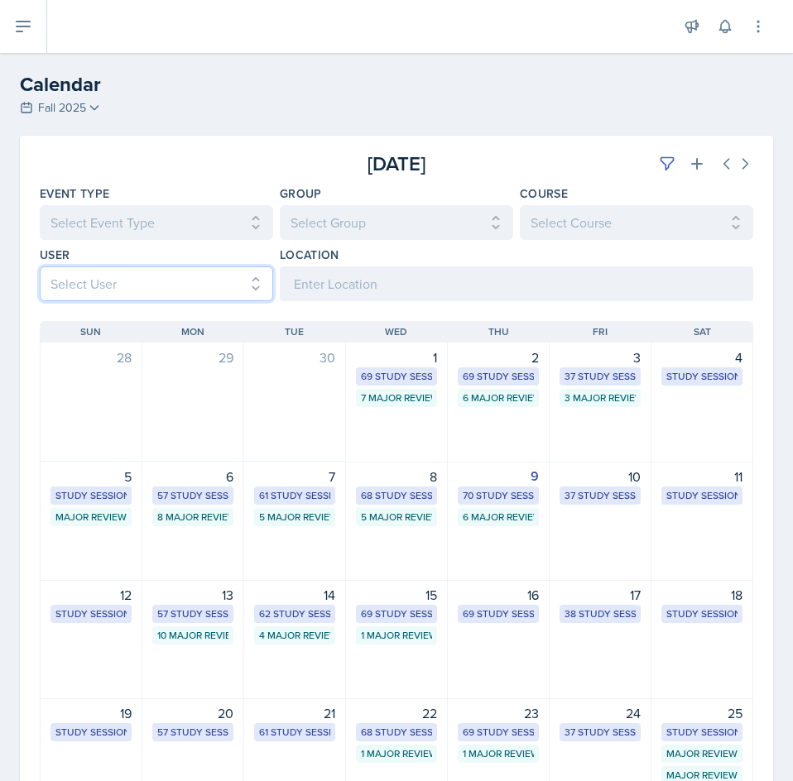
click at [129, 274] on select "Select User All [PERSON_NAME] [PERSON_NAME] [PERSON_NAME] [PERSON_NAME] [PERSON…" at bounding box center [156, 284] width 233 height 35
select select "718774d5-a24a-480f-876b-caf1d6d679bb"
click at [40, 267] on select "Select User All [PERSON_NAME] [PERSON_NAME] [PERSON_NAME] [PERSON_NAME] [PERSON…" at bounding box center [156, 284] width 233 height 35
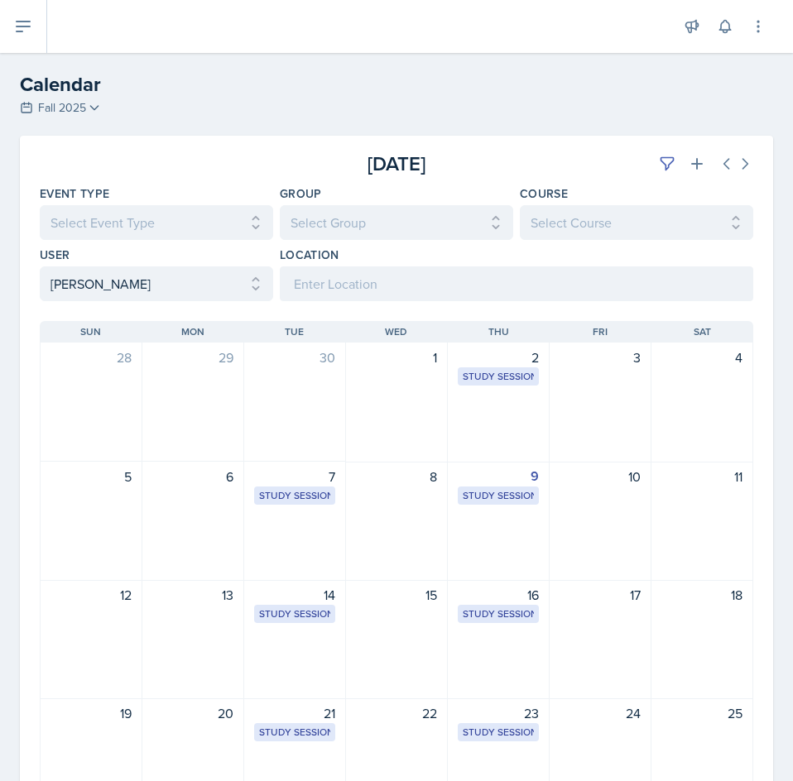
click at [479, 386] on div "2 Study Session Math Building (M) 107 1:00 PM - 2:00 PM" at bounding box center [499, 403] width 102 height 120
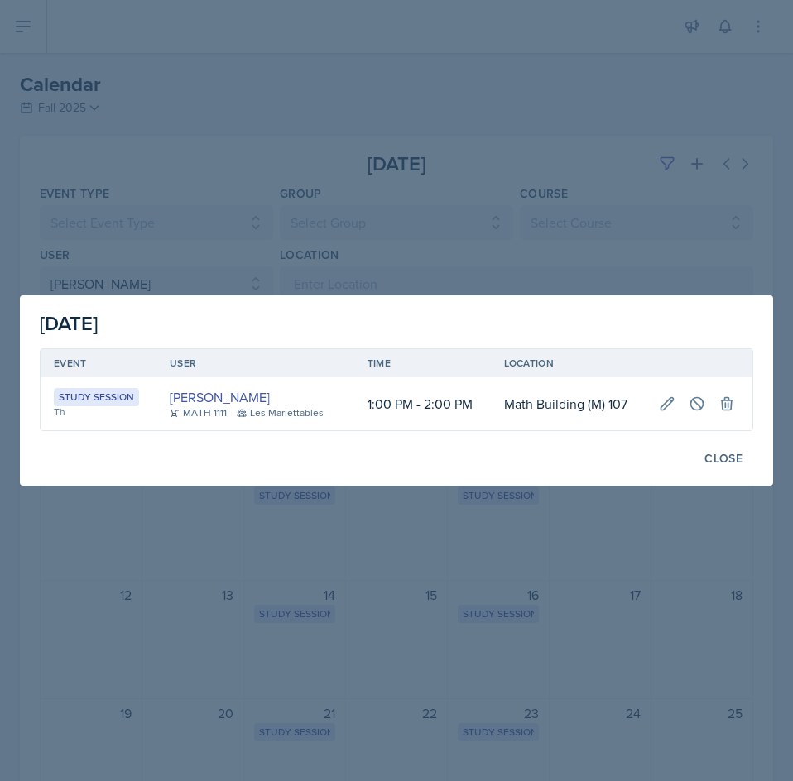
scroll to position [0, 0]
click at [549, 556] on div at bounding box center [396, 390] width 793 height 781
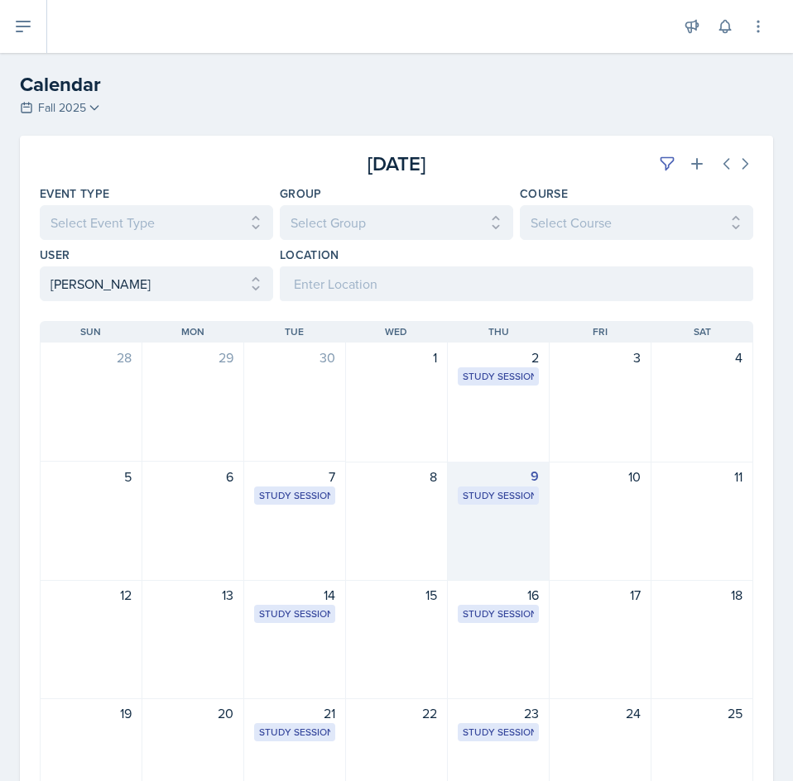
click at [504, 538] on div "9 Study Session Math Building (M) 107 1:00 PM - 2:00 PM" at bounding box center [499, 521] width 102 height 119
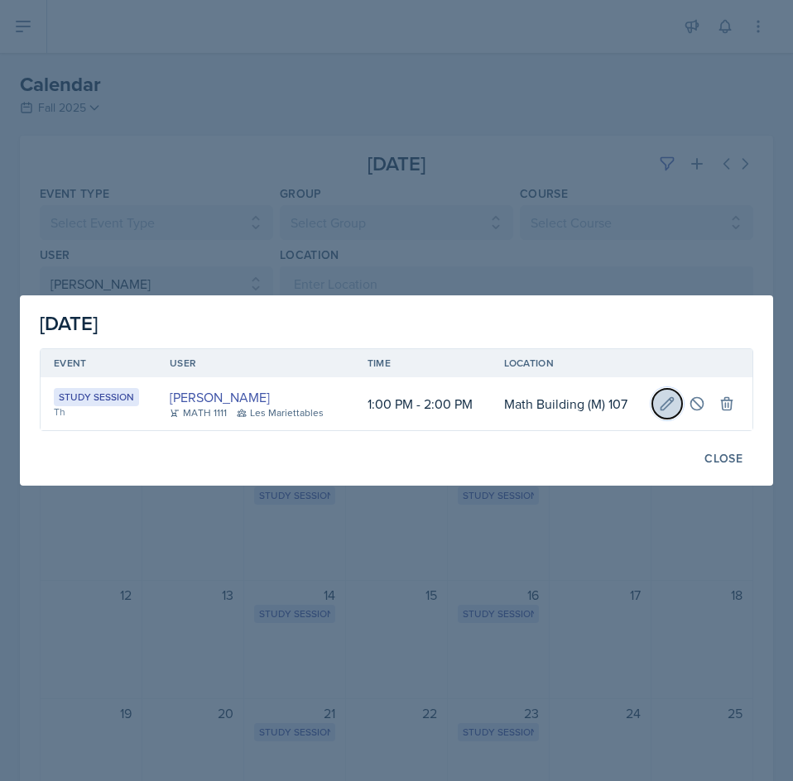
click at [671, 416] on button at bounding box center [667, 404] width 30 height 30
select select "1"
select select "0"
select select "PM"
select select "2"
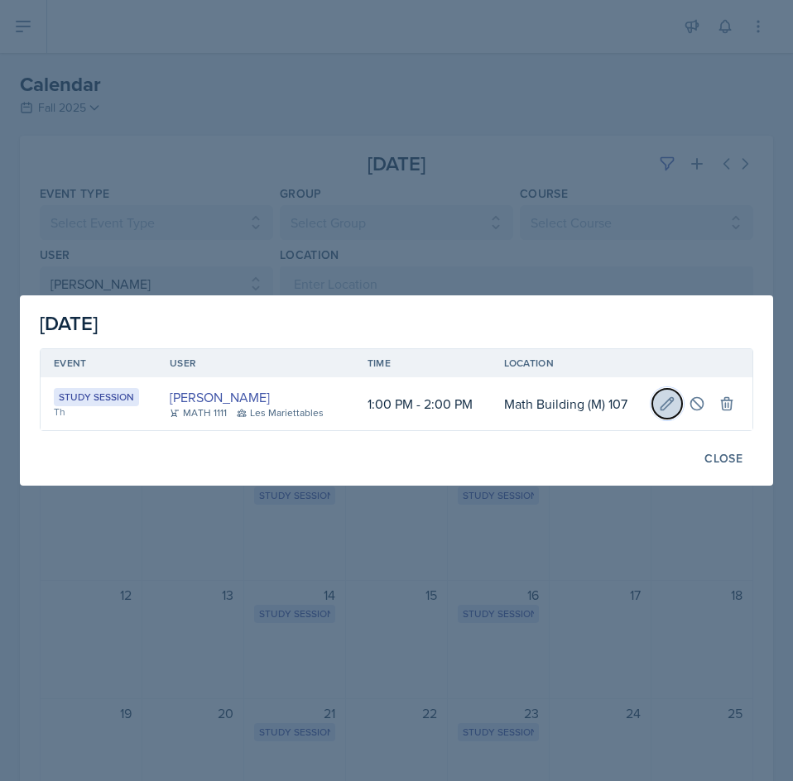
select select "0"
select select "PM"
type input "Math Building (M) 107"
select select "d66089cd-5ee7-4f89-a345-f1bdd1643066"
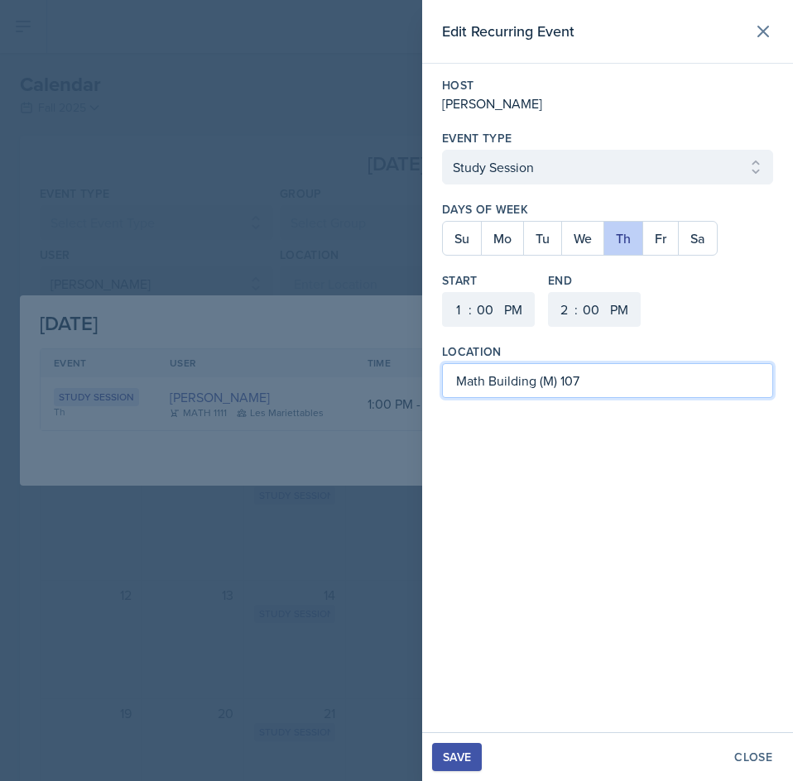
drag, startPoint x: 627, startPoint y: 388, endPoint x: 560, endPoint y: 394, distance: 66.5
click at [560, 394] on input "Math Building (M) 107" at bounding box center [607, 380] width 331 height 35
drag, startPoint x: 533, startPoint y: 384, endPoint x: 439, endPoint y: 384, distance: 94.4
click at [439, 384] on div "Host [PERSON_NAME] Event Type Select Event Type Study Session Major Review Sess…" at bounding box center [607, 238] width 371 height 348
type input "[GEOGRAPHIC_DATA] (M) 2216"
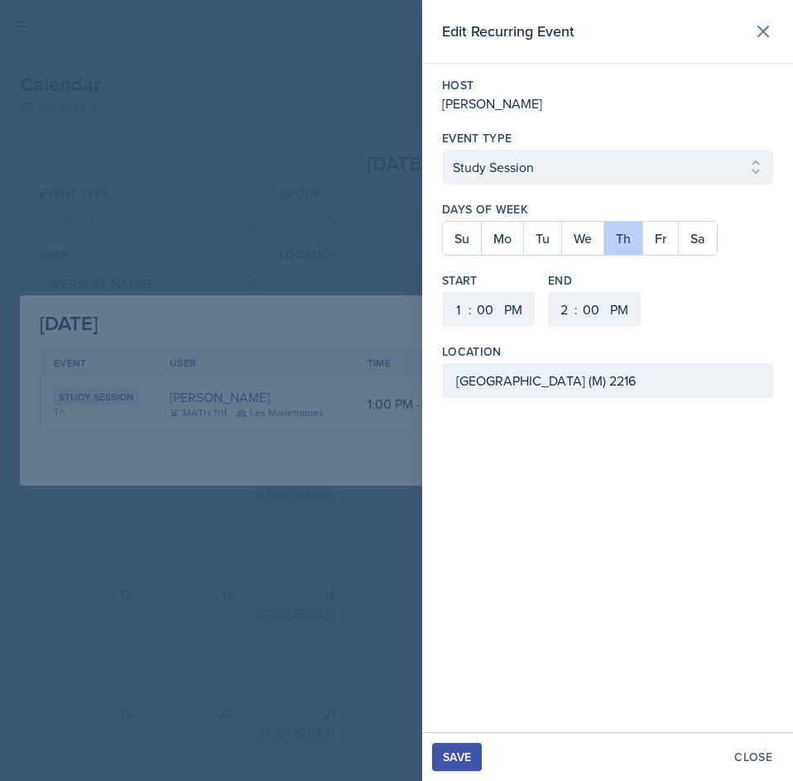
click at [456, 764] on div "Save" at bounding box center [457, 757] width 28 height 13
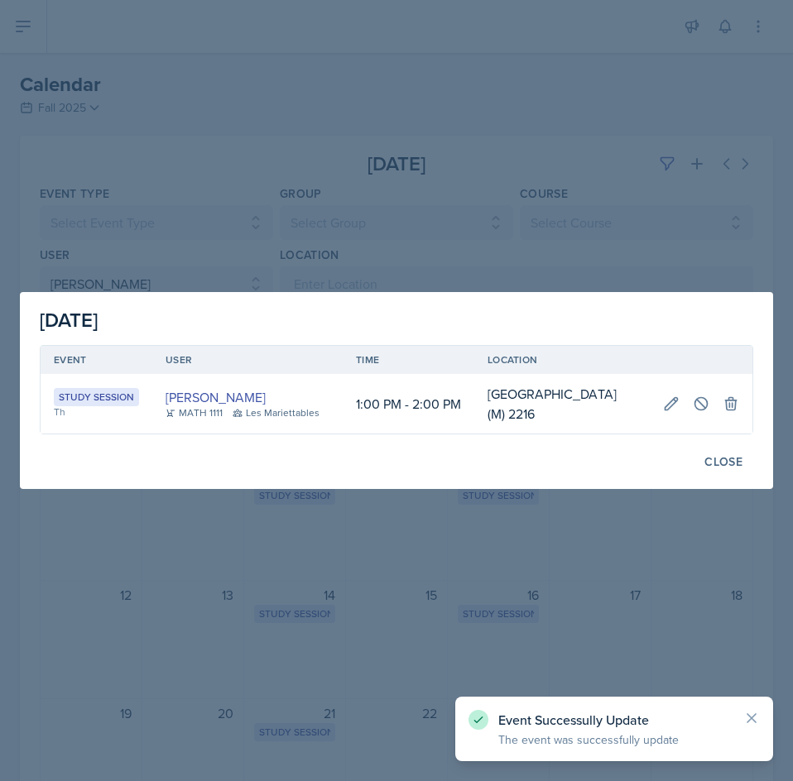
click at [461, 616] on div at bounding box center [396, 390] width 793 height 781
